Goal: Transaction & Acquisition: Purchase product/service

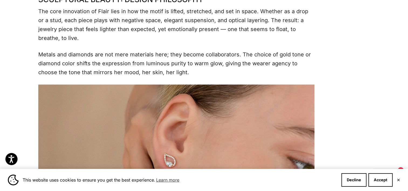
scroll to position [701, 0]
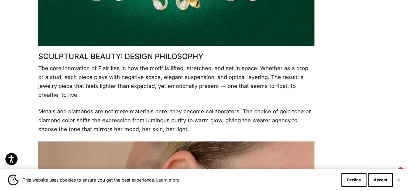
click at [400, 183] on div "This website uses cookies to ensure you get the best experience. Learn more Dec…" at bounding box center [204, 180] width 408 height 22
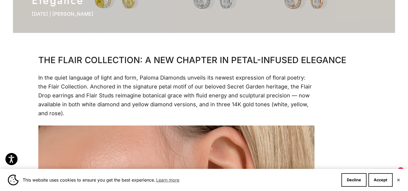
scroll to position [0, 0]
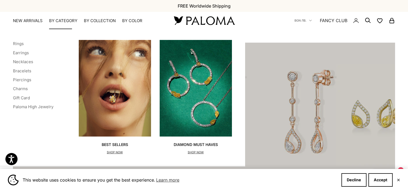
click at [56, 19] on summary "By Category" at bounding box center [63, 20] width 28 height 5
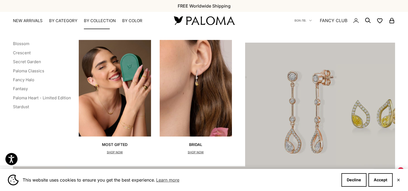
click at [92, 20] on summary "By Collection" at bounding box center [100, 20] width 32 height 5
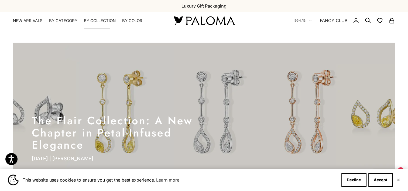
click at [93, 23] on summary "By Collection" at bounding box center [100, 20] width 32 height 5
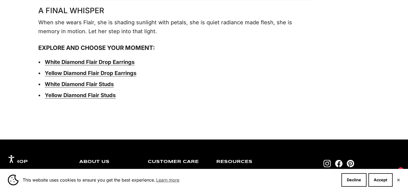
scroll to position [2158, 0]
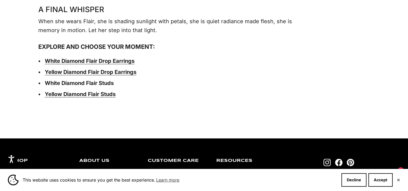
click at [97, 80] on strong "White Diamond Flair Studs" at bounding box center [79, 83] width 69 height 6
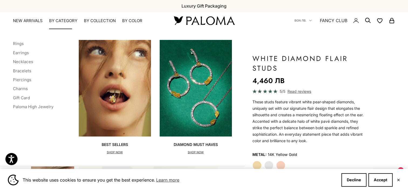
click at [57, 21] on summary "By Category" at bounding box center [63, 20] width 28 height 5
click at [18, 52] on link "Earrings" at bounding box center [21, 52] width 16 height 5
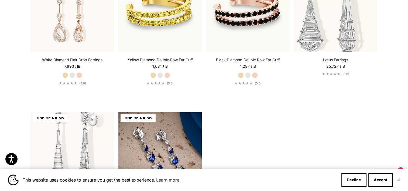
scroll to position [1133, 0]
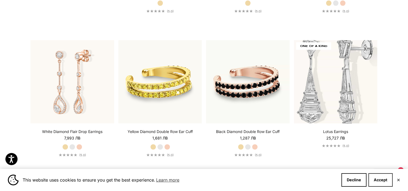
click at [380, 179] on button "Accept" at bounding box center [381, 179] width 24 height 13
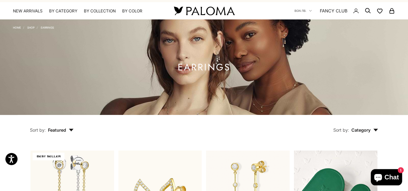
scroll to position [0, 0]
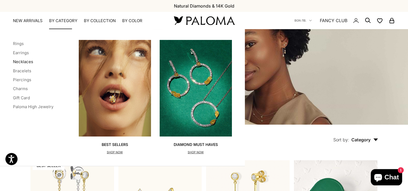
click at [25, 62] on link "Necklaces" at bounding box center [23, 61] width 20 height 5
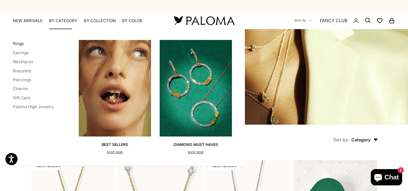
click at [20, 41] on link "Rings" at bounding box center [18, 43] width 11 height 5
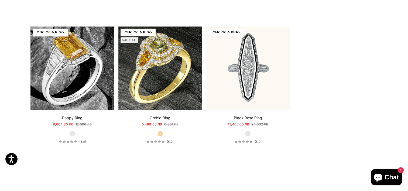
scroll to position [2455, 0]
click at [31, 115] on div "Poppy Ring Starting at 9,604.80 лв Regular price 12,006 лв White Gold (5.0)" at bounding box center [72, 129] width 84 height 28
